Goal: Browse casually

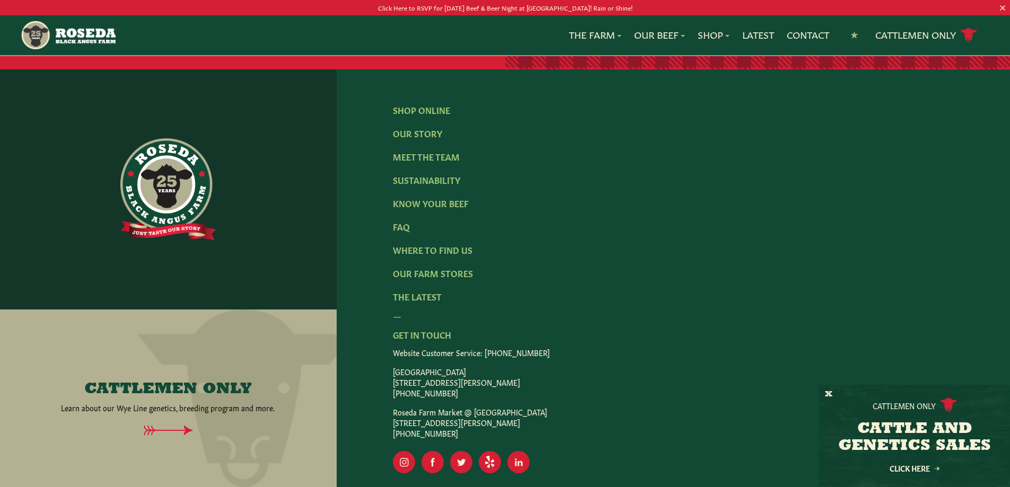
scroll to position [1736, 0]
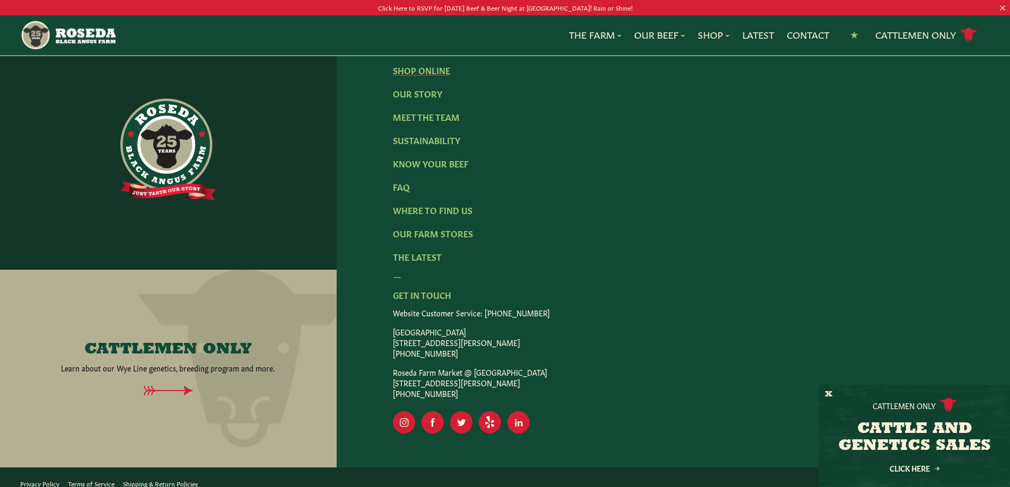
click at [421, 64] on link "Shop Online" at bounding box center [421, 70] width 57 height 12
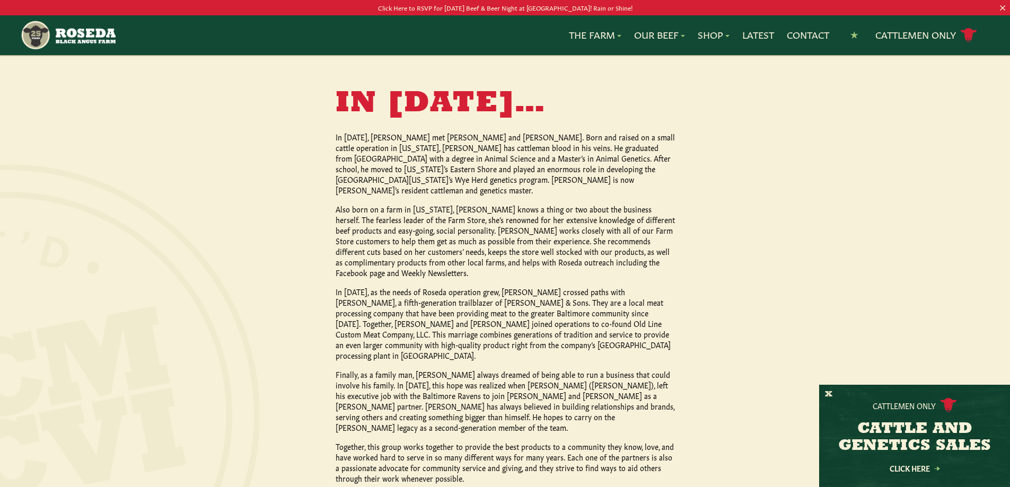
scroll to position [954, 0]
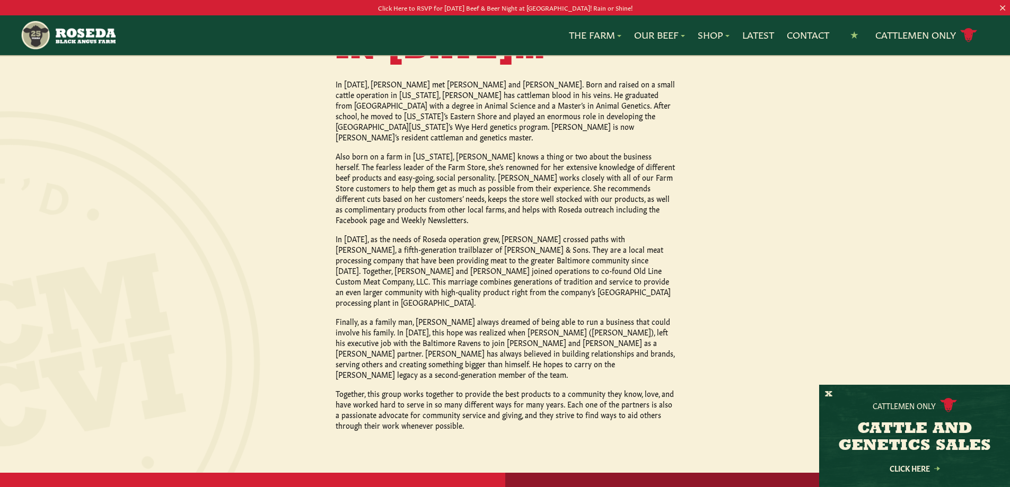
click at [328, 266] on div at bounding box center [393, 259] width 1111 height 527
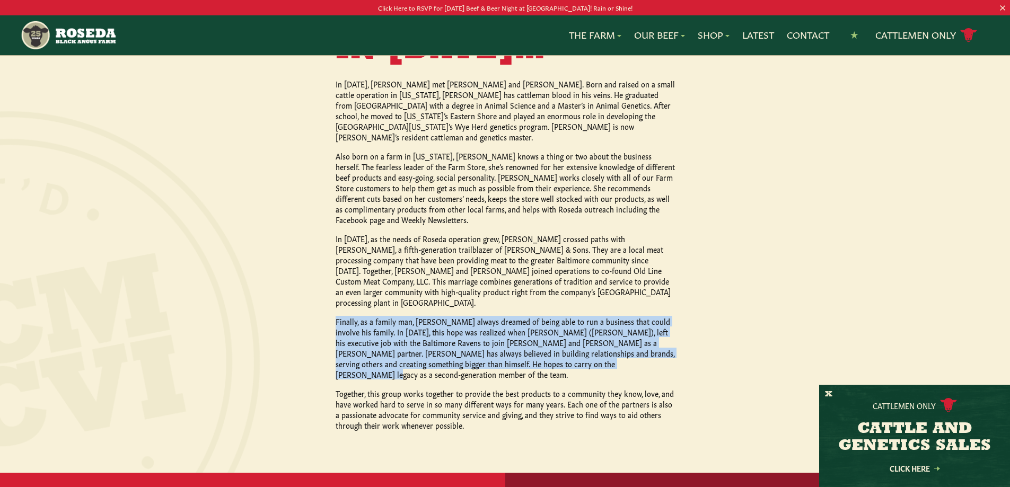
drag, startPoint x: 336, startPoint y: 260, endPoint x: 628, endPoint y: 302, distance: 295.1
click at [628, 316] on p "Finally, as a family man, Ed Sr. always dreamed of being able to run a business…" at bounding box center [505, 348] width 339 height 64
copy p "Finally, as a family man, Ed Sr. always dreamed of being able to run a business…"
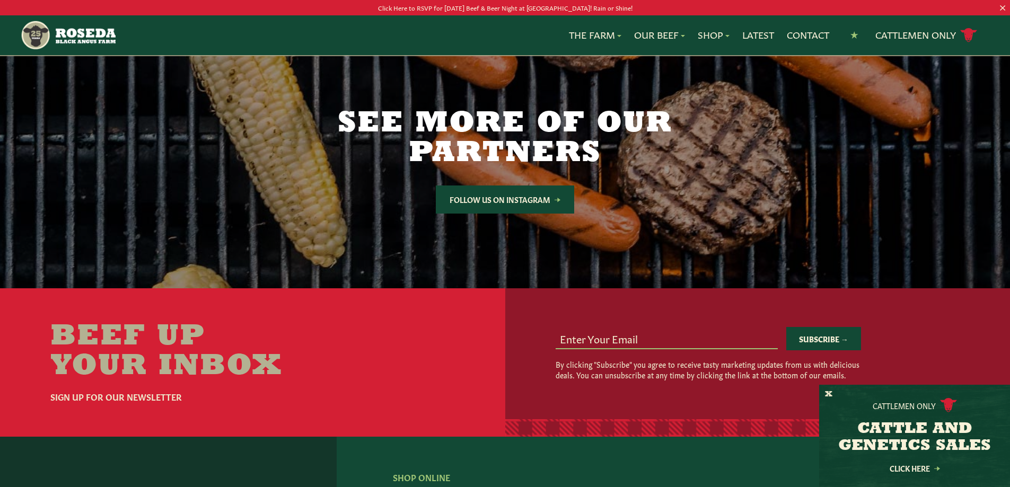
scroll to position [1856, 0]
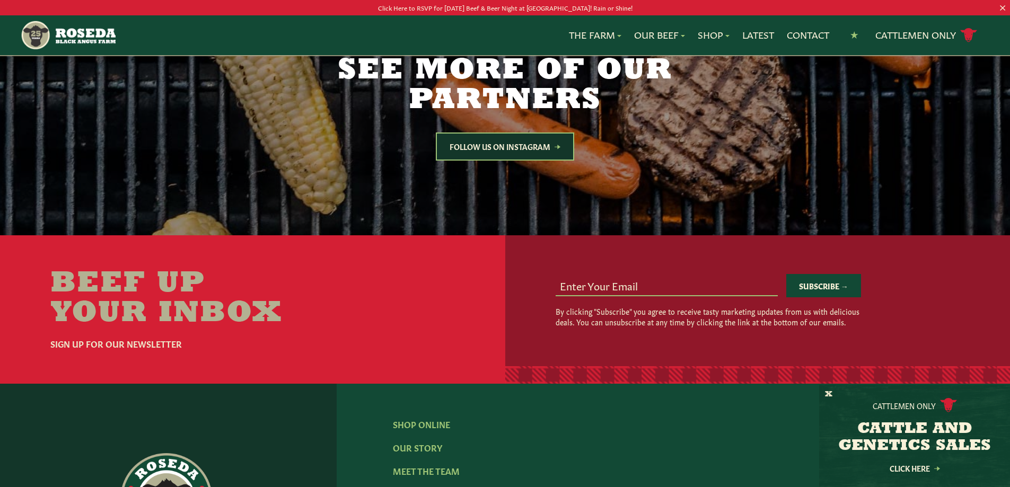
click at [472, 148] on link "Follow Us on Instagram" at bounding box center [505, 147] width 138 height 28
